Goal: Task Accomplishment & Management: Use online tool/utility

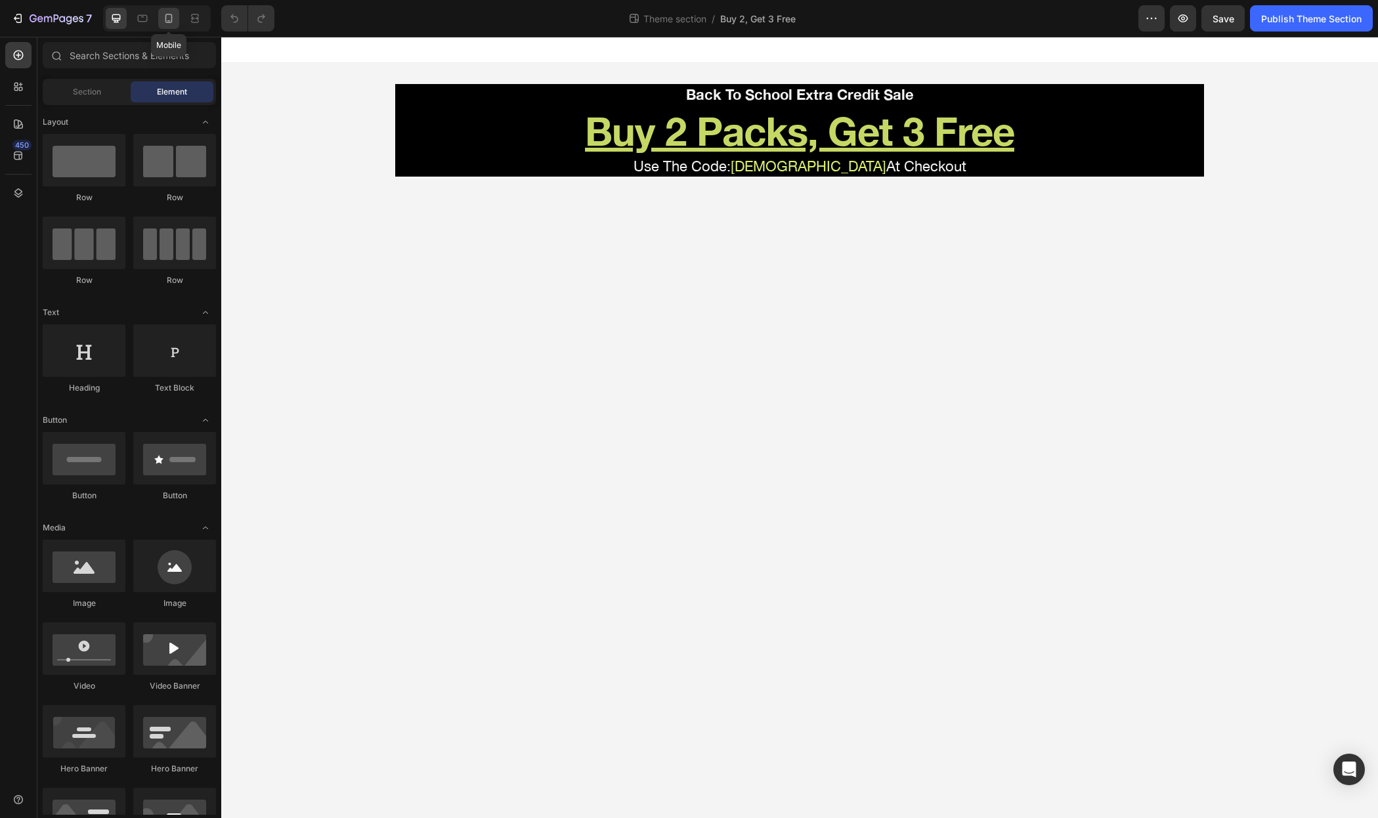
click at [168, 22] on icon at bounding box center [168, 18] width 7 height 9
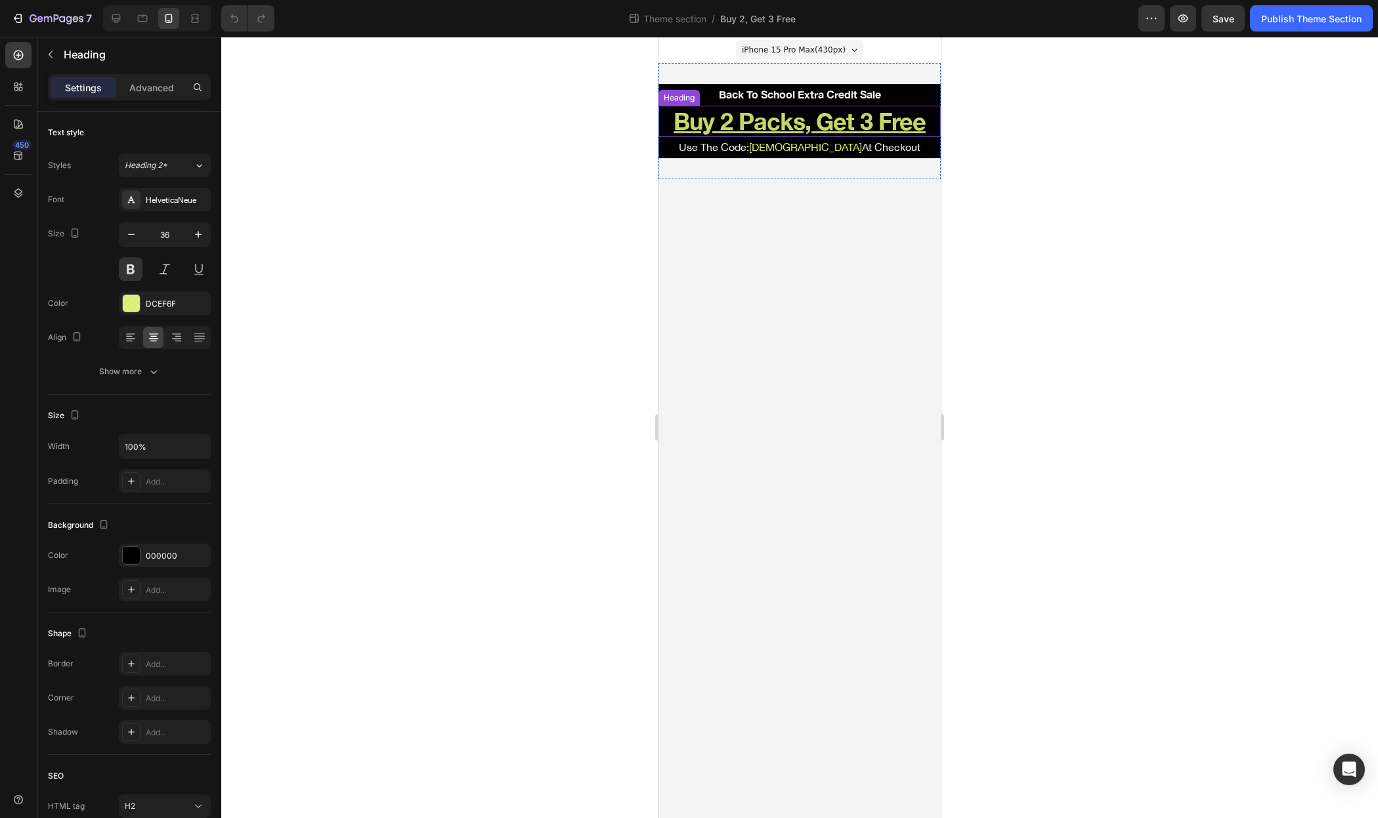
click at [926, 116] on h2 "Buy 2 Packs, Get 3 Free" at bounding box center [799, 121] width 282 height 31
click at [133, 230] on icon "button" at bounding box center [131, 234] width 13 height 13
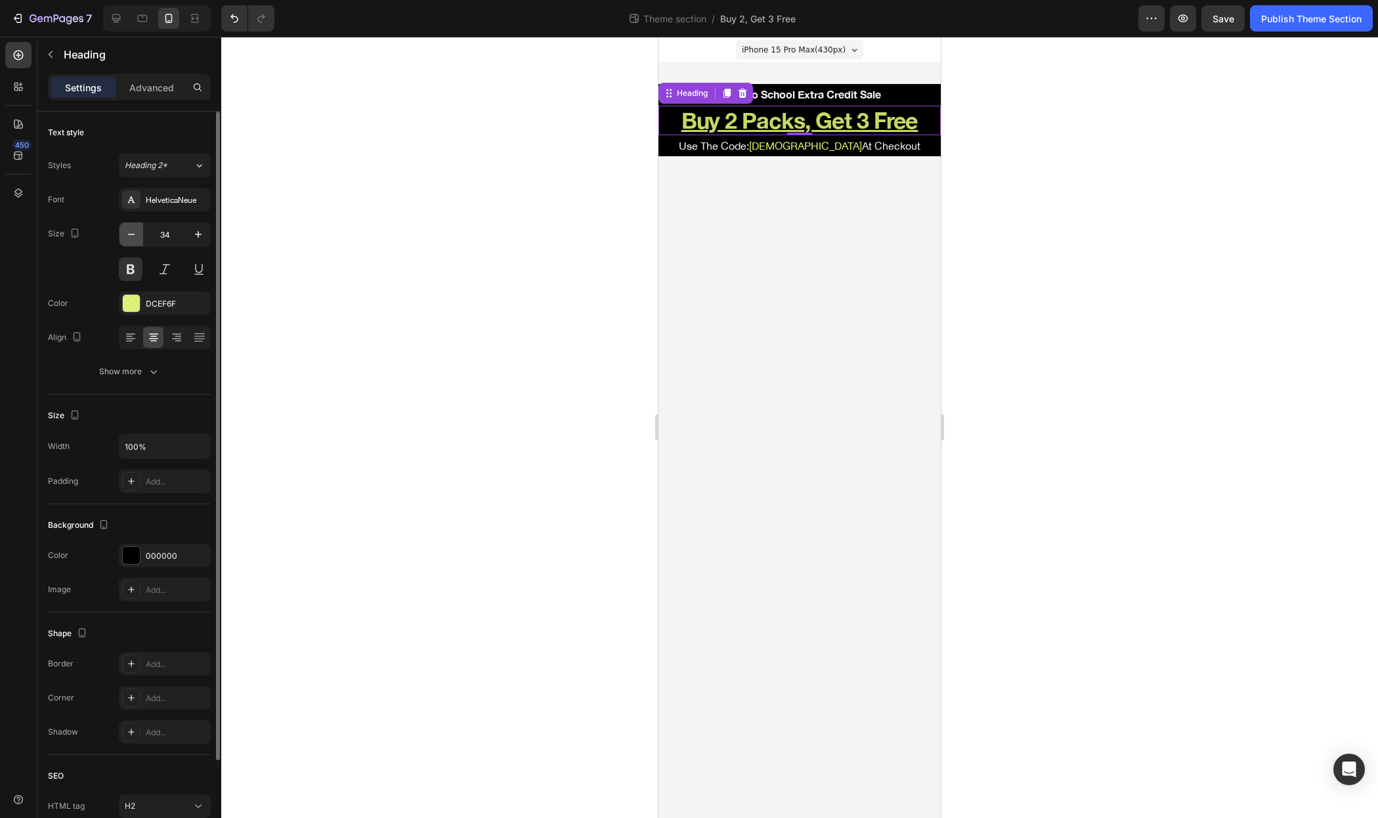
click at [133, 230] on icon "button" at bounding box center [131, 234] width 13 height 13
click at [131, 230] on icon "button" at bounding box center [131, 234] width 13 height 13
click at [202, 235] on icon "button" at bounding box center [198, 234] width 13 height 13
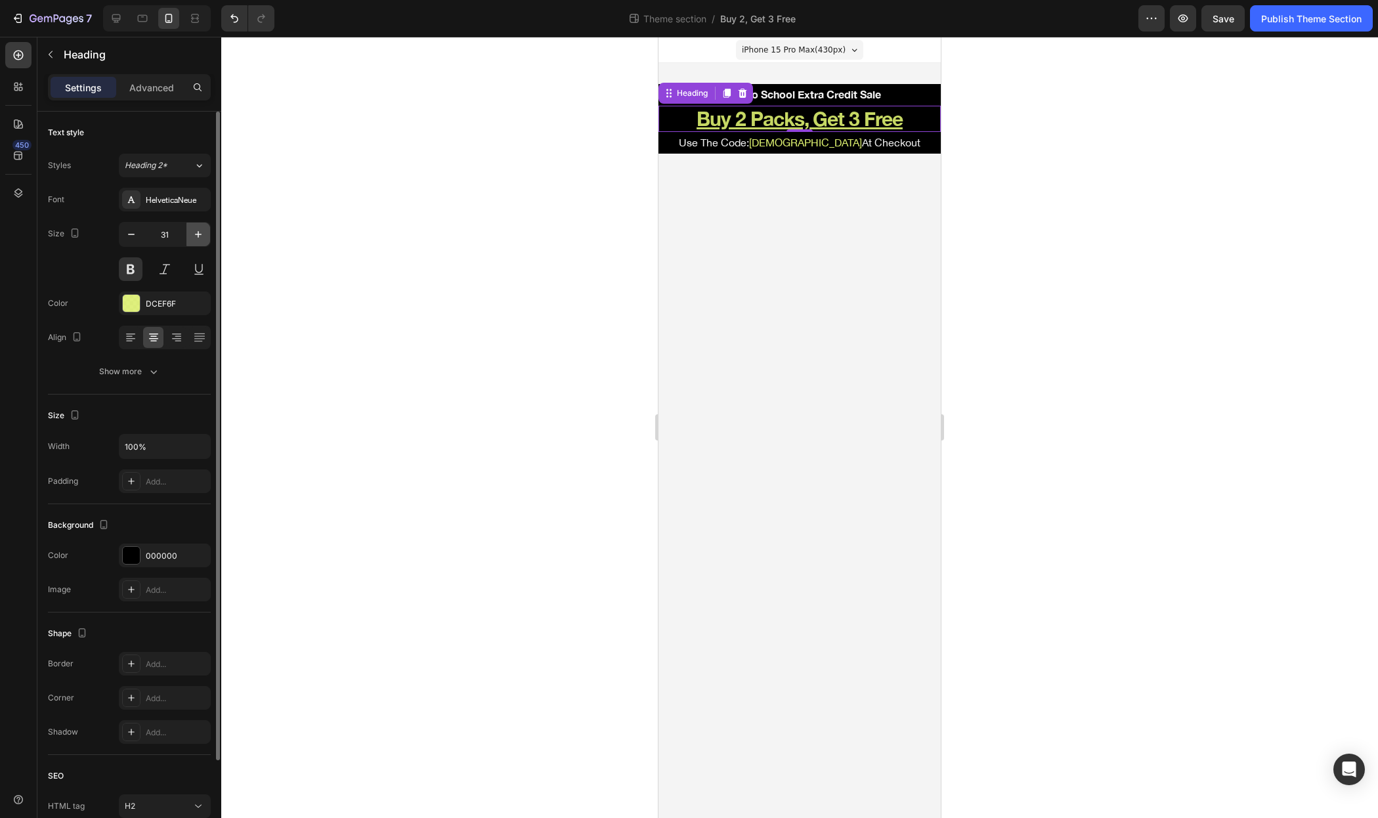
click at [202, 235] on icon "button" at bounding box center [198, 234] width 13 height 13
type input "32"
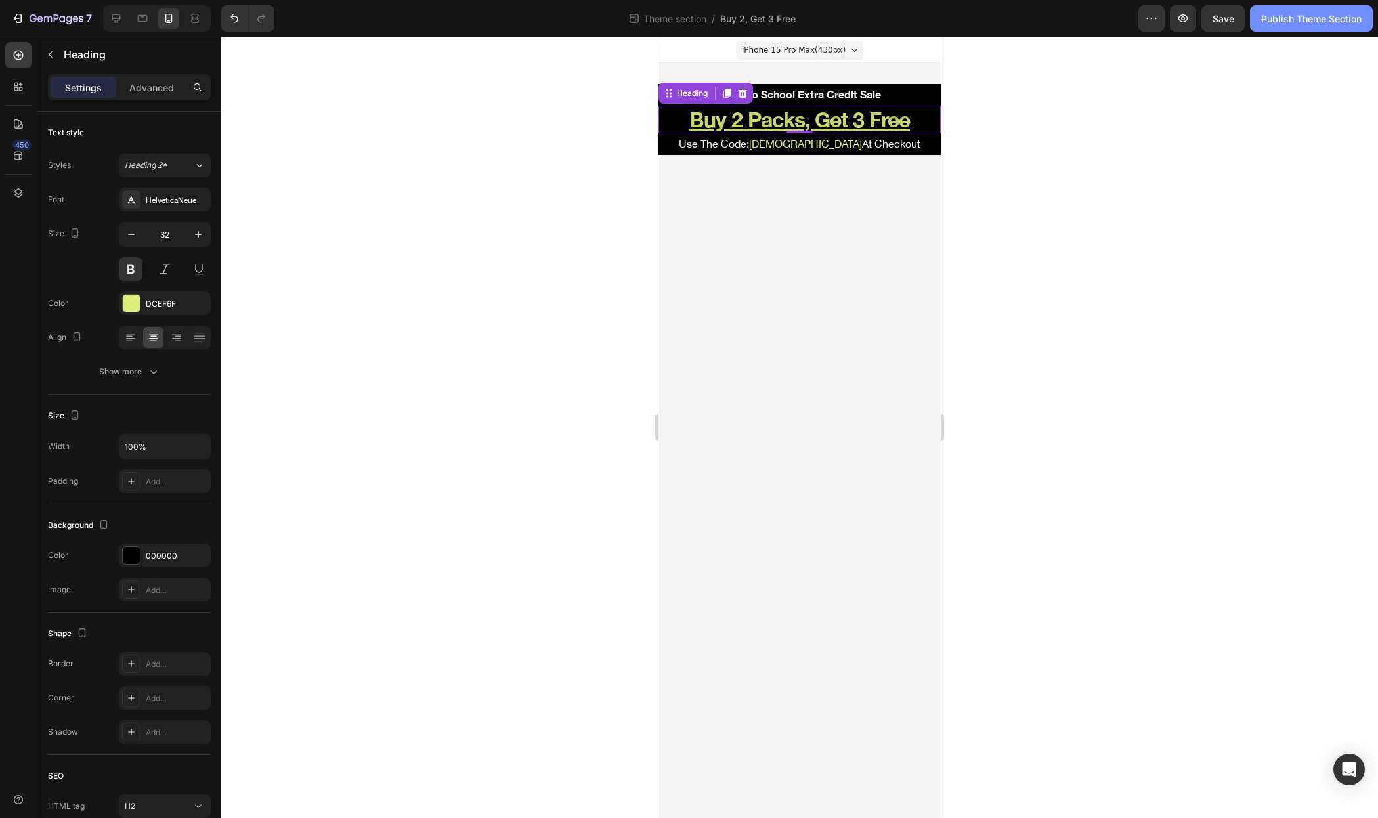
click at [1304, 12] on div "Publish Theme Section" at bounding box center [1311, 19] width 100 height 14
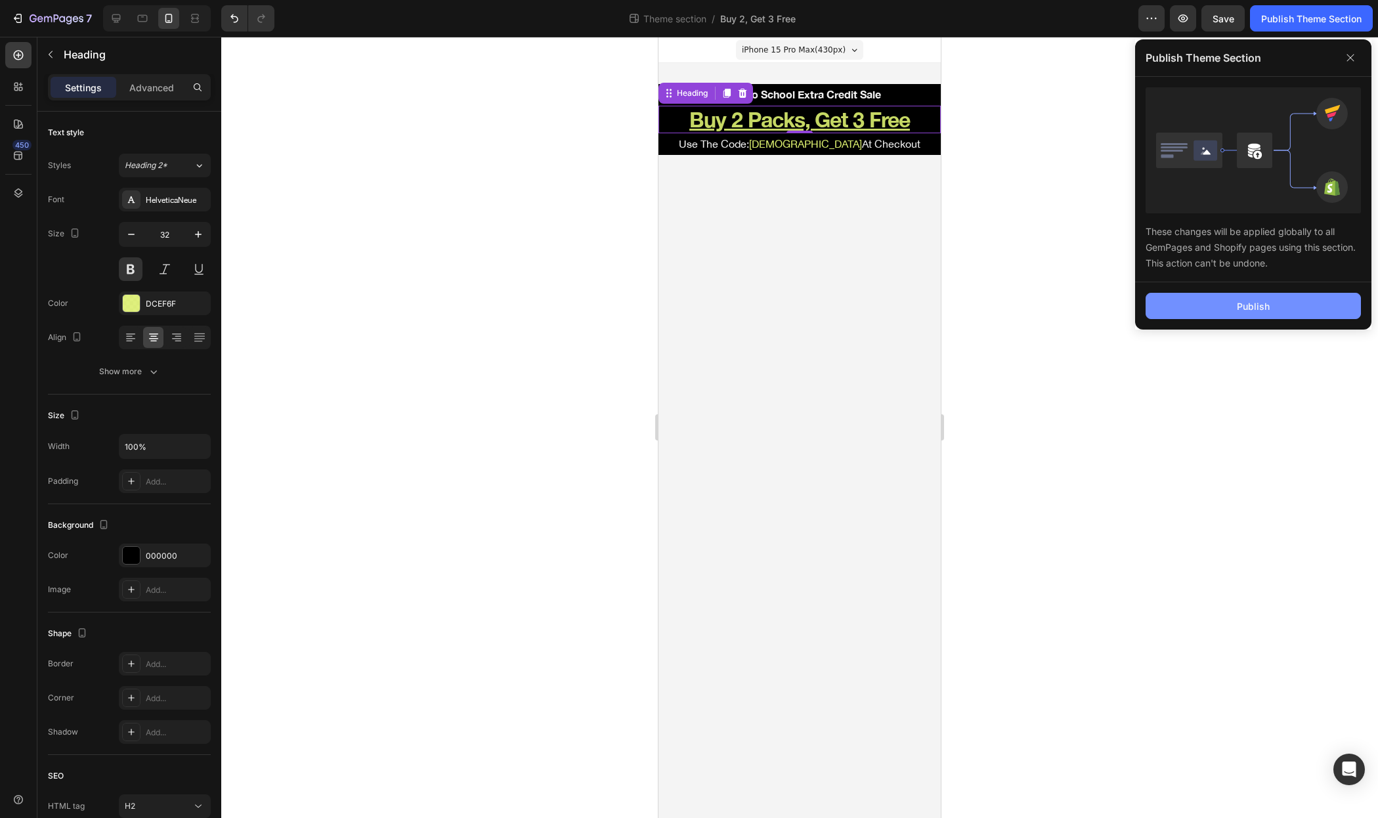
click at [1258, 310] on div "Publish" at bounding box center [1253, 306] width 33 height 14
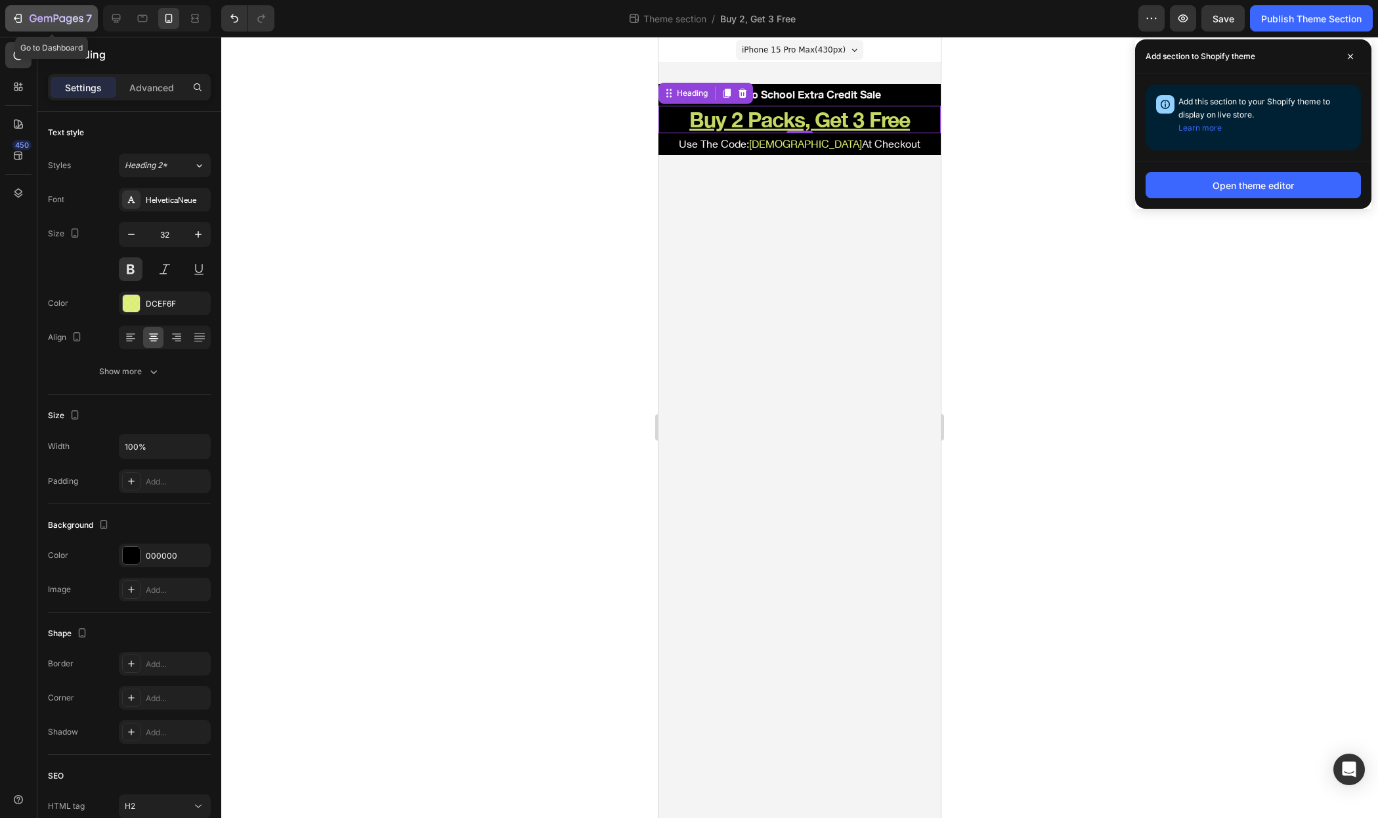
click at [31, 16] on icon "button" at bounding box center [57, 19] width 54 height 11
